Goal: Find specific page/section: Find specific page/section

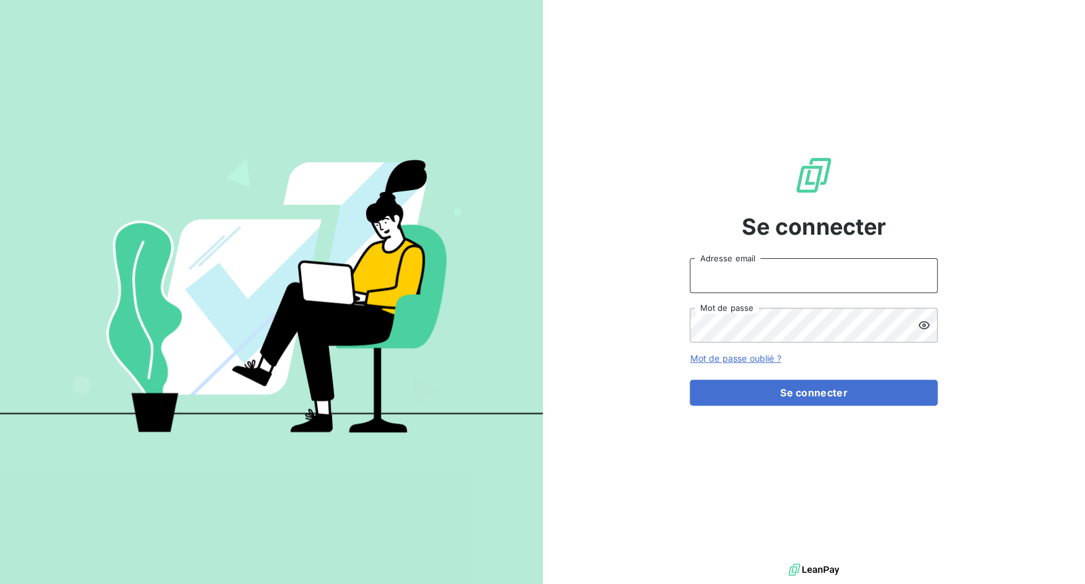
click at [777, 269] on input "Adresse email" at bounding box center [813, 275] width 248 height 35
drag, startPoint x: 731, startPoint y: 276, endPoint x: 793, endPoint y: 276, distance: 61.9
click at [793, 276] on input "admin@3dcelo" at bounding box center [813, 275] width 248 height 35
type input "admin@kiloutou"
click at [689, 380] on button "Se connecter" at bounding box center [813, 393] width 248 height 26
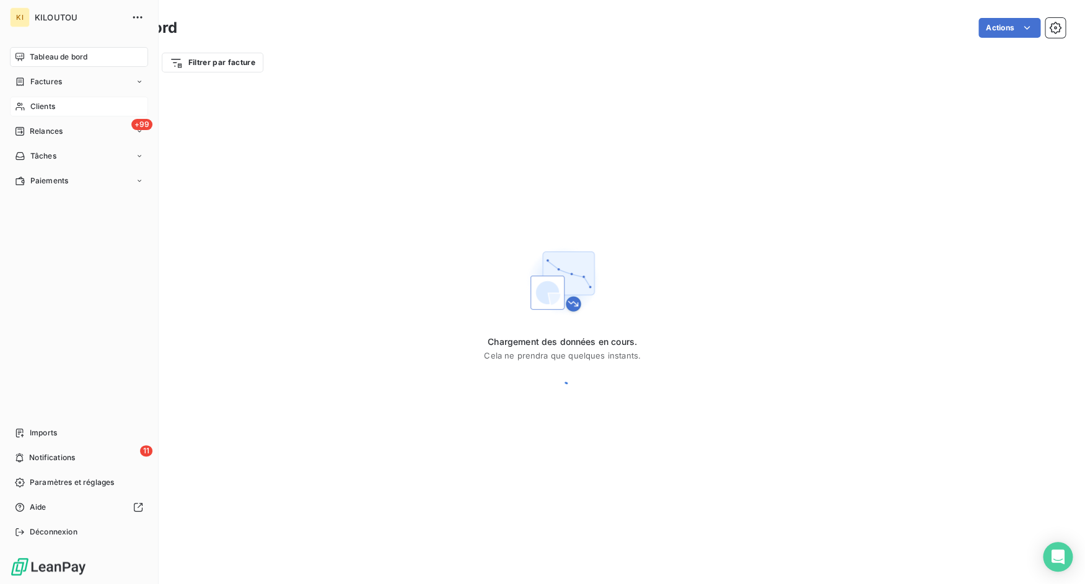
click at [35, 100] on div "Clients" at bounding box center [79, 107] width 138 height 20
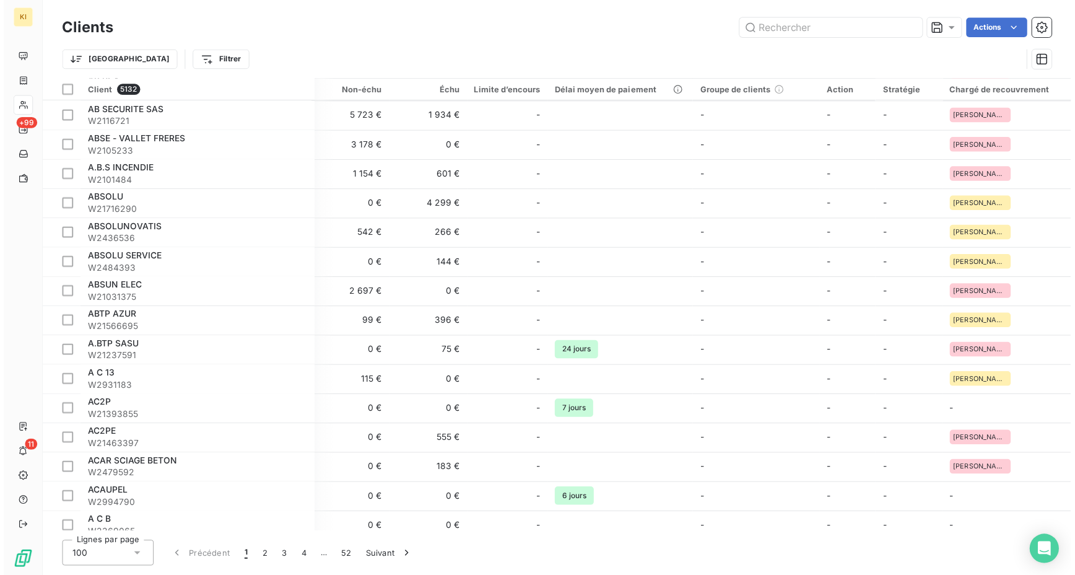
scroll to position [2081, 0]
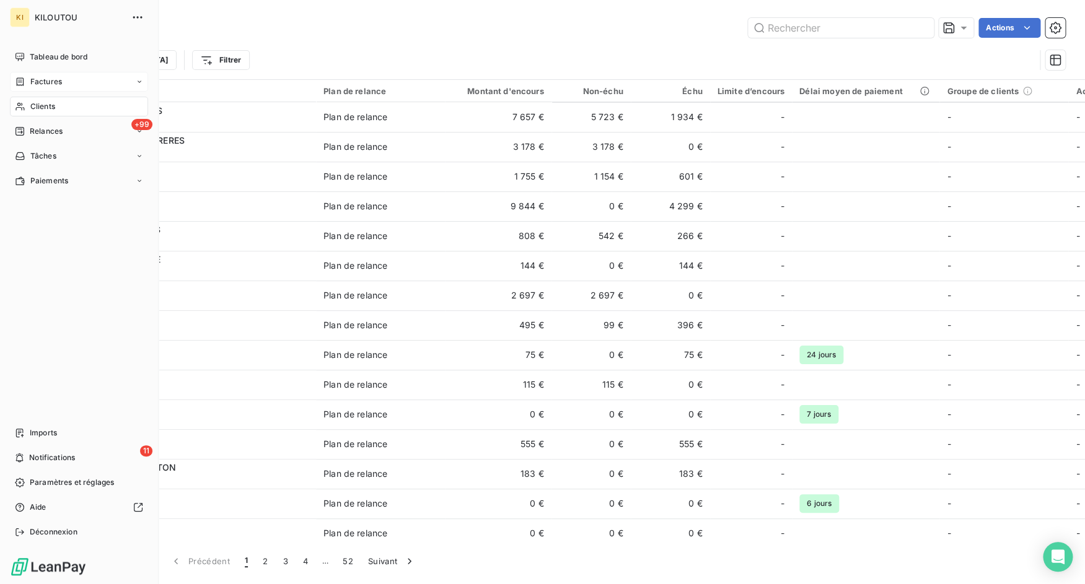
click at [20, 79] on icon at bounding box center [20, 82] width 11 height 10
click at [45, 100] on div "Factures" at bounding box center [86, 107] width 123 height 20
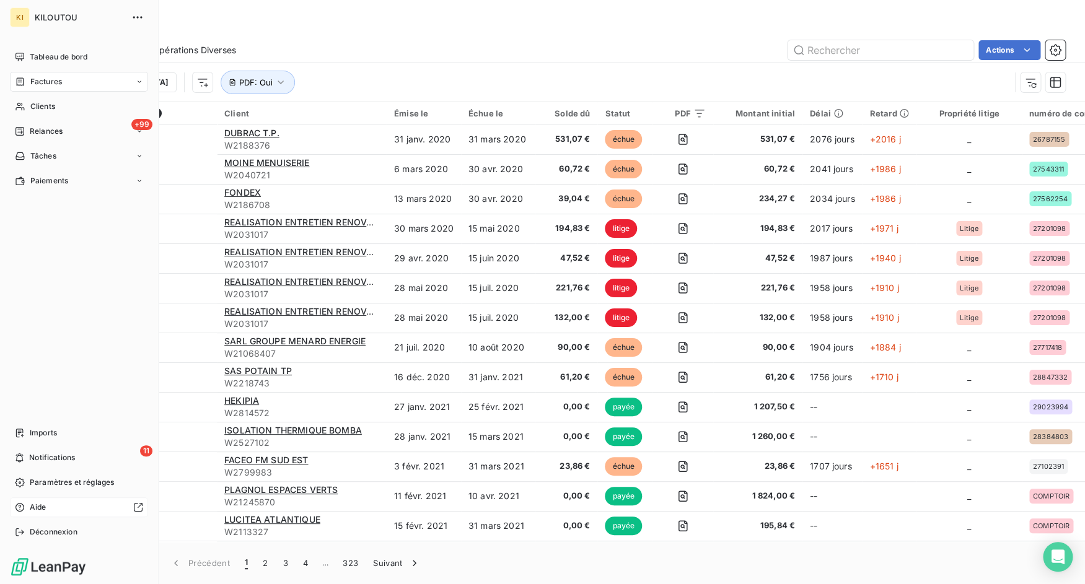
click at [41, 513] on div "Aide" at bounding box center [79, 507] width 138 height 20
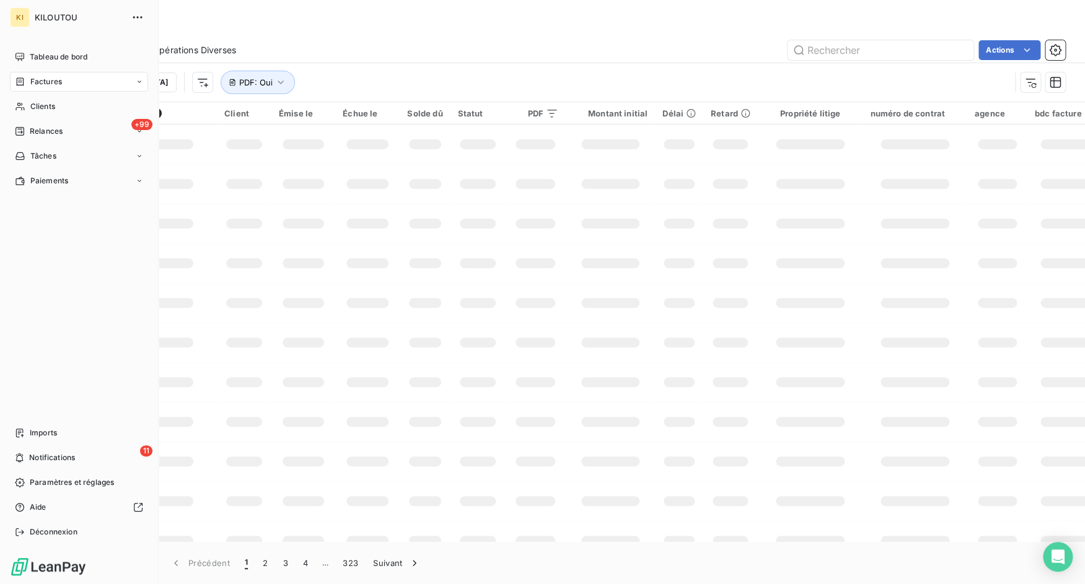
drag, startPoint x: 22, startPoint y: 532, endPoint x: 414, endPoint y: 58, distance: 615.9
click at [22, 532] on icon at bounding box center [19, 531] width 8 height 7
